Goal: Transaction & Acquisition: Purchase product/service

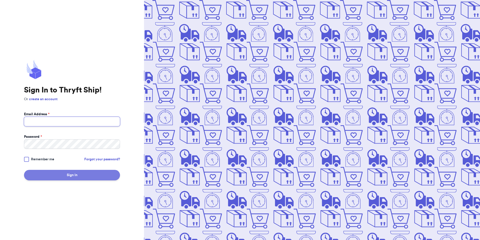
type input "[EMAIL_ADDRESS][DOMAIN_NAME]"
click at [43, 175] on button "Sign In" at bounding box center [72, 175] width 96 height 11
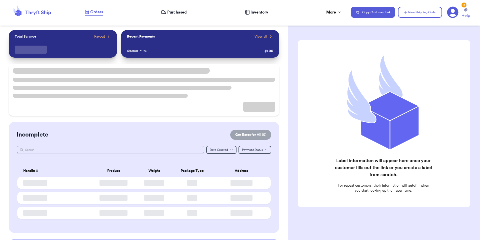
checkbox input "false"
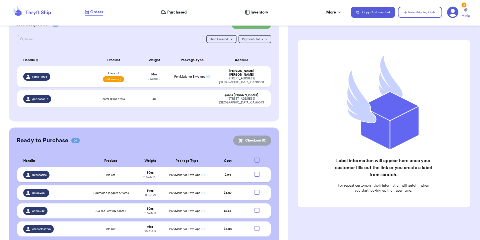
scroll to position [115, 0]
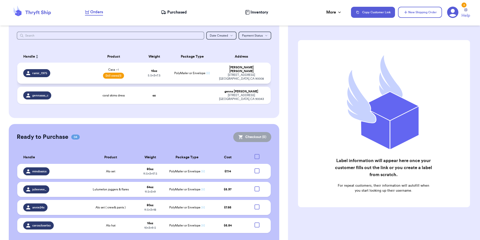
click at [252, 74] on div "[STREET_ADDRESS]" at bounding box center [241, 77] width 47 height 8
select select "paid"
select select "unpaid"
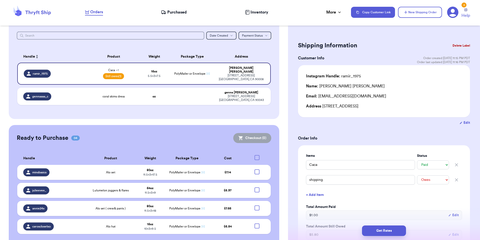
click at [465, 42] on button "Delete Label" at bounding box center [462, 45] width 22 height 11
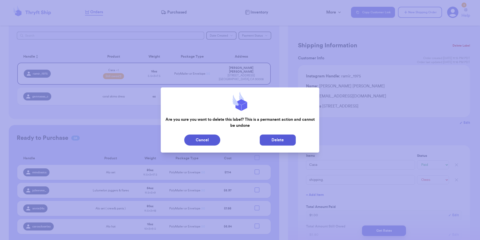
click at [270, 140] on button "Delete" at bounding box center [278, 139] width 36 height 11
type input "coral skims dress"
select select "unknown"
type input "0"
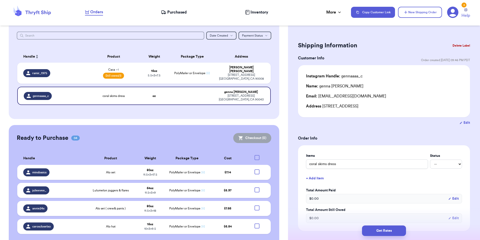
scroll to position [105, 0]
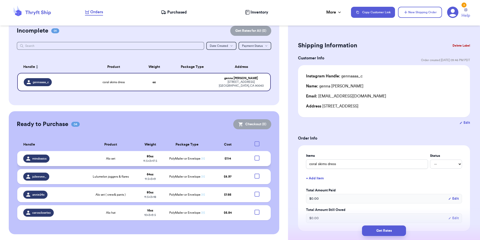
click at [256, 158] on div at bounding box center [257, 157] width 5 height 5
click at [257, 155] on input "checkbox" at bounding box center [257, 155] width 0 height 0
checkbox input "true"
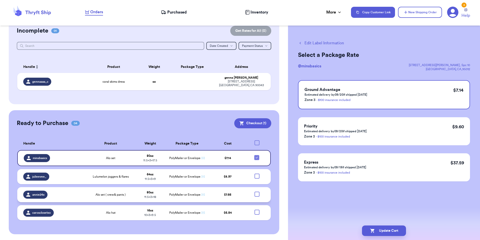
click at [257, 193] on td at bounding box center [258, 194] width 25 height 15
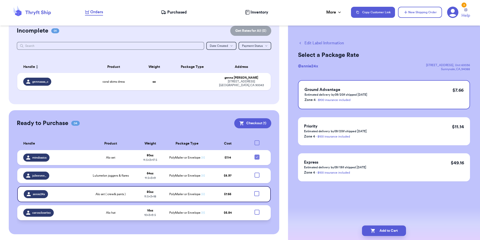
click at [255, 210] on div at bounding box center [257, 211] width 5 height 5
click at [257, 209] on input "checkbox" at bounding box center [257, 209] width 0 height 0
checkbox input "true"
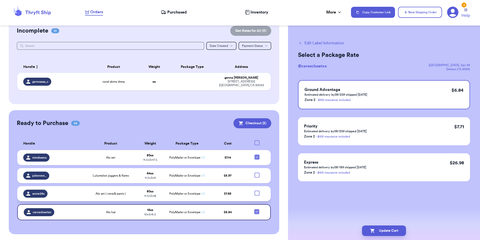
click at [255, 192] on div at bounding box center [257, 192] width 5 height 5
click at [257, 190] on input "checkbox" at bounding box center [257, 190] width 0 height 0
checkbox input "true"
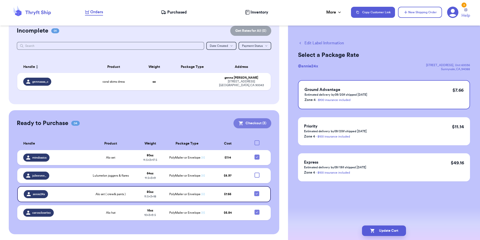
click at [248, 128] on button "Checkout ( 3 )" at bounding box center [253, 123] width 38 height 10
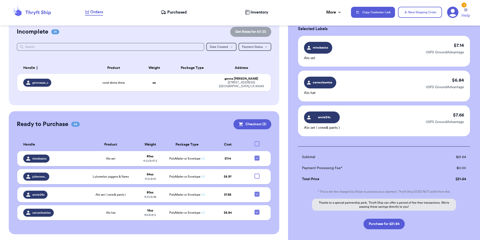
scroll to position [51, 0]
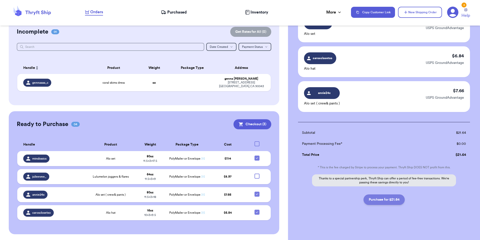
click at [386, 203] on button "Purchase for $21.64" at bounding box center [384, 199] width 41 height 11
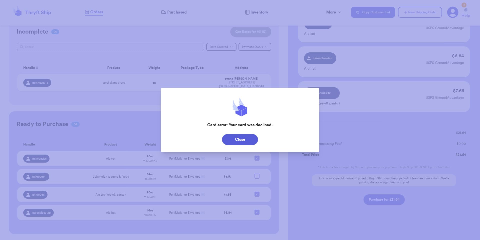
click at [249, 132] on div "Close" at bounding box center [240, 139] width 159 height 15
click at [242, 139] on button "Close" at bounding box center [240, 139] width 36 height 11
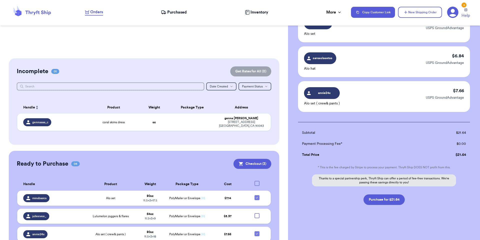
scroll to position [0, 0]
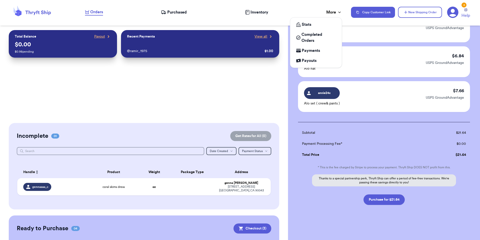
click at [338, 9] on div "More" at bounding box center [334, 12] width 16 height 6
click at [320, 52] on span "Payments" at bounding box center [311, 51] width 18 height 6
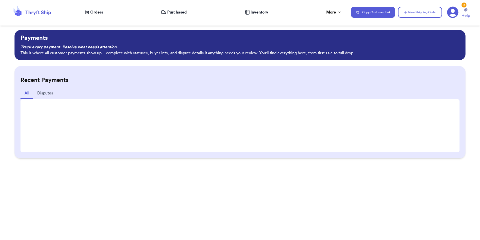
click at [49, 96] on button "Disputes" at bounding box center [45, 93] width 24 height 11
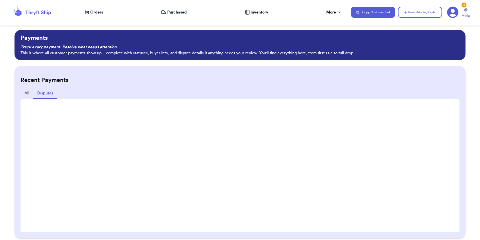
click at [27, 91] on button "All" at bounding box center [27, 93] width 13 height 11
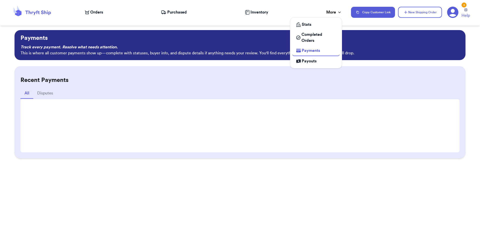
click at [332, 15] on div "More" at bounding box center [334, 12] width 16 height 6
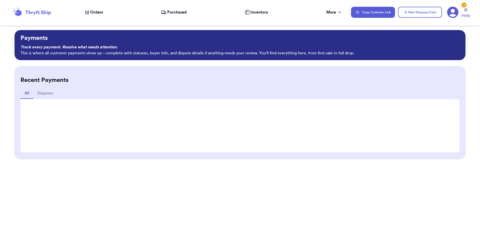
click at [453, 17] on icon at bounding box center [453, 13] width 12 height 12
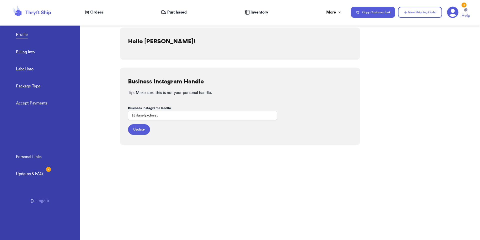
click at [34, 53] on link "Billing Info" at bounding box center [25, 52] width 19 height 7
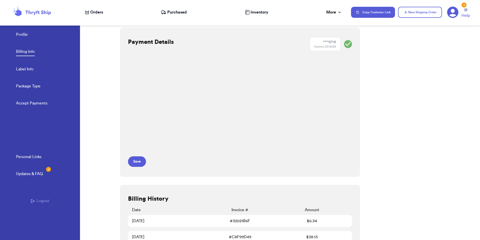
click at [141, 169] on div "Payment Details **** 6718 Expires: 03/2029 Save" at bounding box center [240, 102] width 240 height 149
click at [133, 159] on button "Save" at bounding box center [137, 161] width 18 height 11
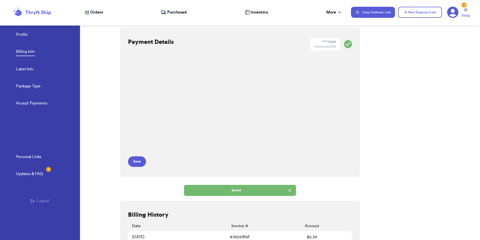
click at [333, 138] on div "Payment Details **** 7050 Expires: 05/2032 Save" at bounding box center [240, 102] width 240 height 149
click at [86, 12] on icon at bounding box center [87, 12] width 4 height 4
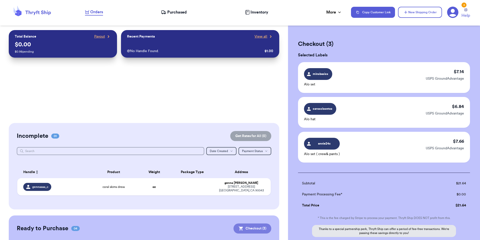
click at [257, 230] on button "Checkout ( 3 )" at bounding box center [253, 228] width 38 height 10
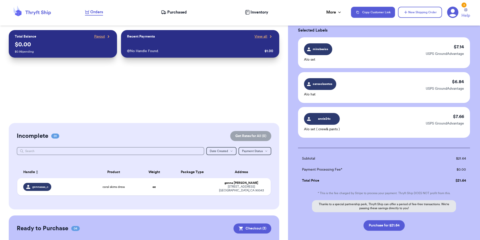
scroll to position [51, 0]
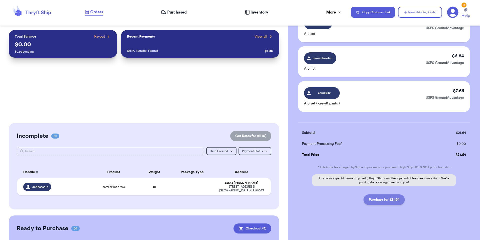
click at [387, 198] on button "Purchase for $21.64" at bounding box center [384, 199] width 41 height 11
checkbox input "false"
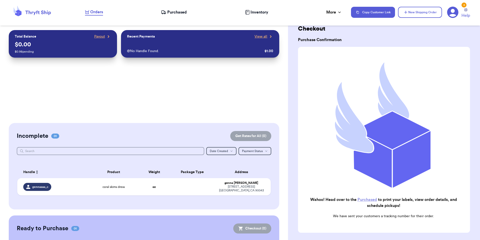
scroll to position [0, 0]
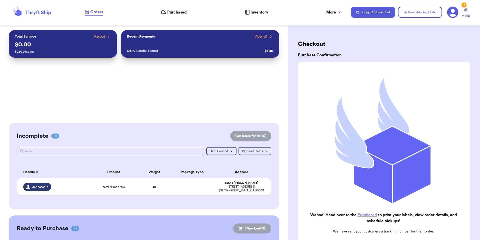
click at [337, 18] on nav "Orders Purchased Inventory More Stats Completed Orders Payments Payouts Copy Cu…" at bounding box center [280, 12] width 400 height 17
click at [337, 16] on nav "Orders Purchased Inventory More Stats Completed Orders Payments Payouts Copy Cu…" at bounding box center [280, 12] width 400 height 17
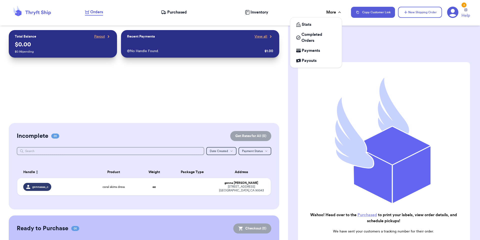
click at [333, 10] on div "More" at bounding box center [334, 12] width 16 height 6
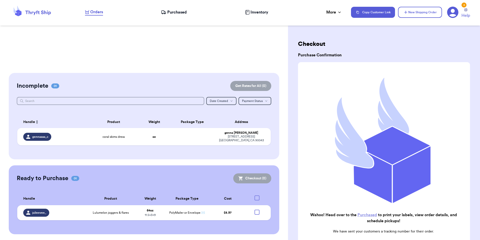
click at [342, 8] on nav "Orders Purchased Inventory More Stats Completed Orders Payments Payouts Copy Cu…" at bounding box center [280, 12] width 400 height 17
click at [455, 14] on icon at bounding box center [452, 12] width 11 height 11
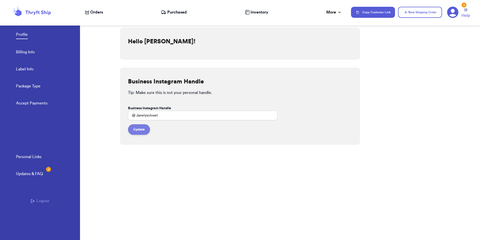
click at [140, 132] on button "Update" at bounding box center [139, 129] width 22 height 11
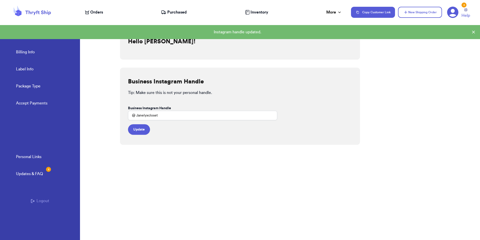
click at [43, 104] on link "Accept Payments" at bounding box center [32, 103] width 32 height 7
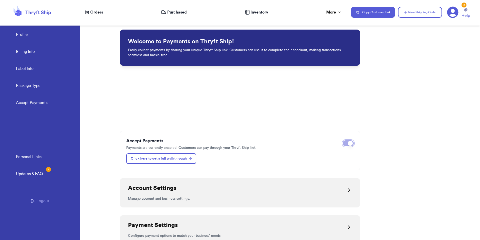
click at [347, 145] on button "Disable payments" at bounding box center [348, 143] width 11 height 6
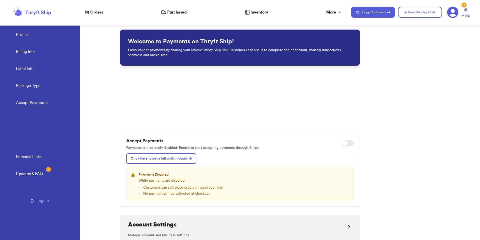
click at [41, 10] on icon at bounding box center [32, 13] width 40 height 14
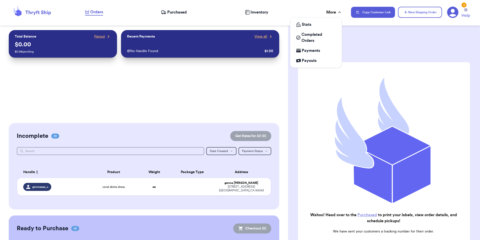
click at [339, 14] on icon at bounding box center [339, 12] width 5 height 5
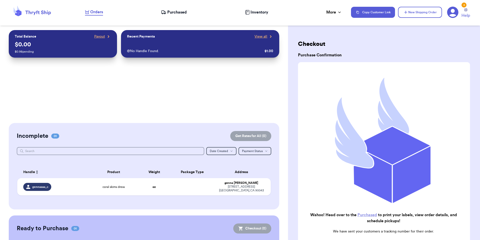
click at [187, 11] on span "Purchased" at bounding box center [177, 12] width 20 height 6
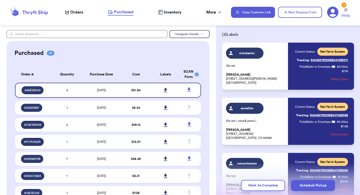
scroll to position [21, 0]
click at [164, 88] on icon at bounding box center [166, 90] width 4 height 5
